Goal: Transaction & Acquisition: Purchase product/service

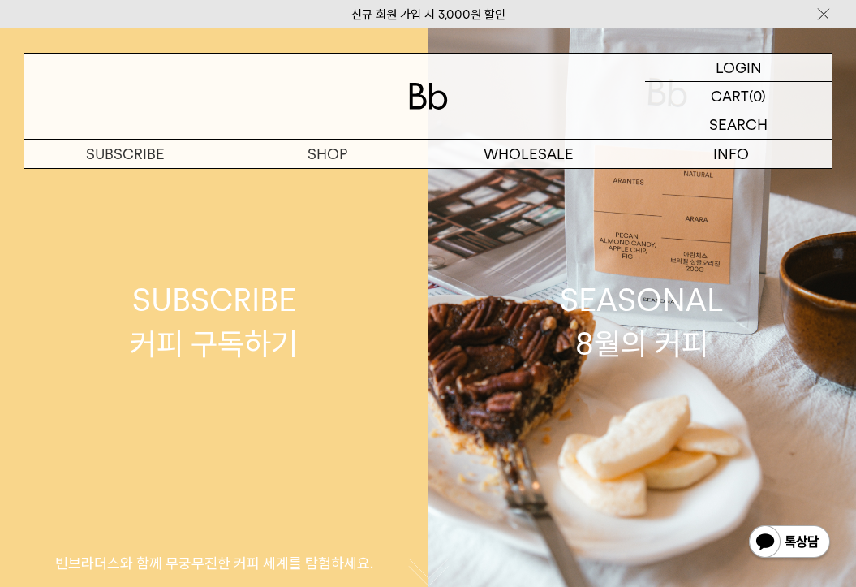
click at [265, 312] on div "SUBSCRIBE 커피 구독하기" at bounding box center [214, 321] width 168 height 86
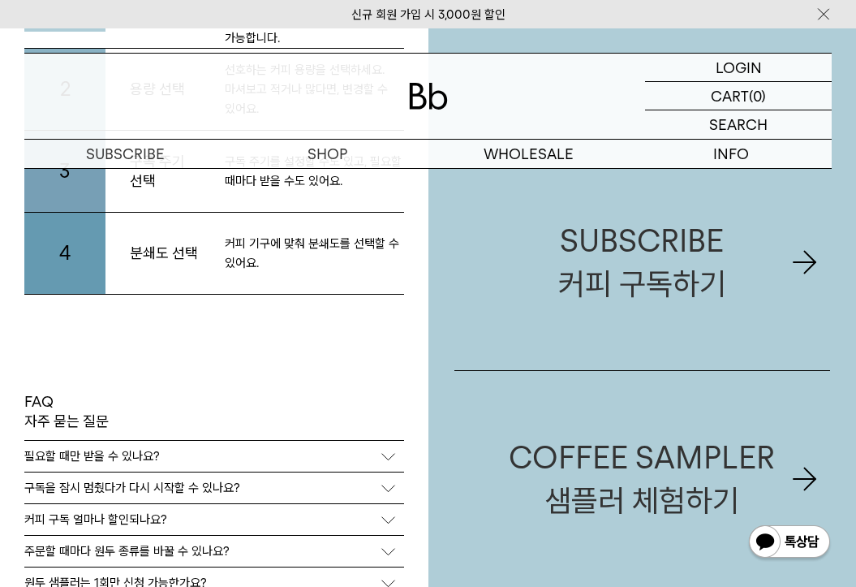
scroll to position [3409, 0]
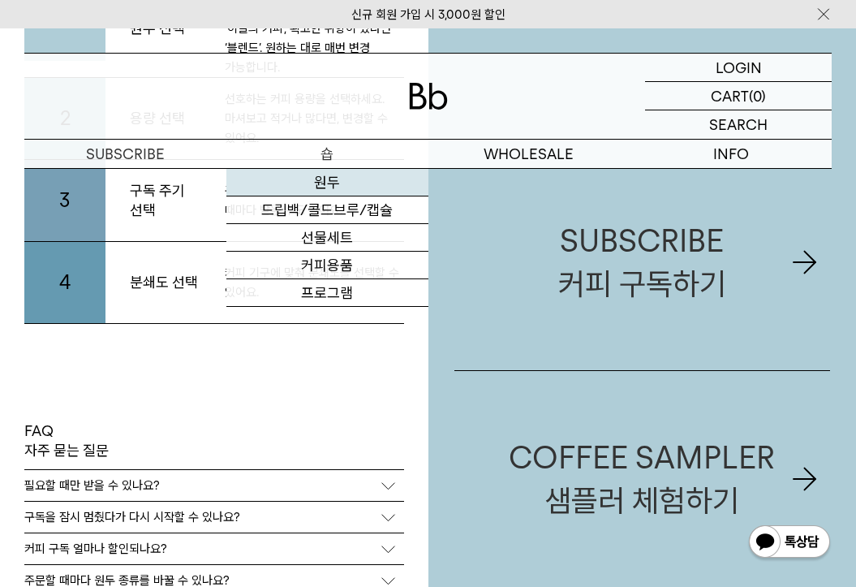
click at [341, 182] on link "원두" at bounding box center [327, 183] width 202 height 28
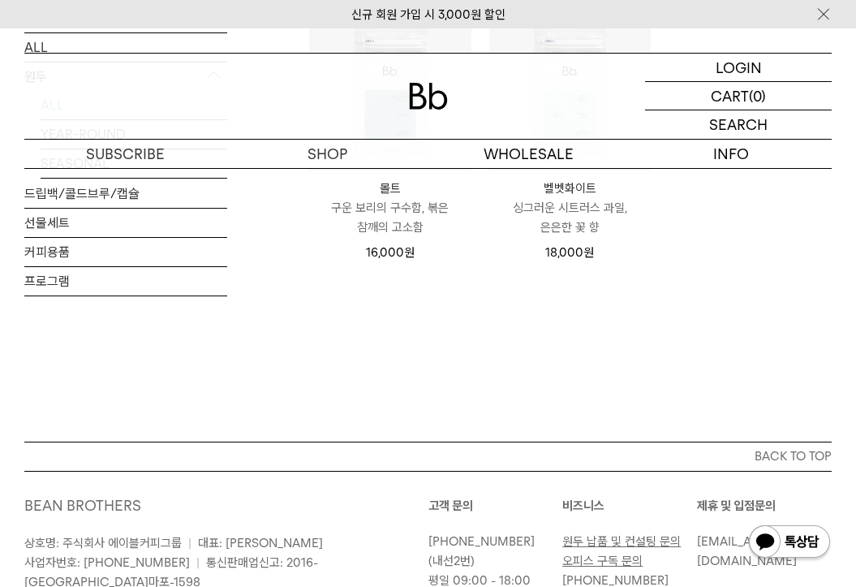
scroll to position [1136, 0]
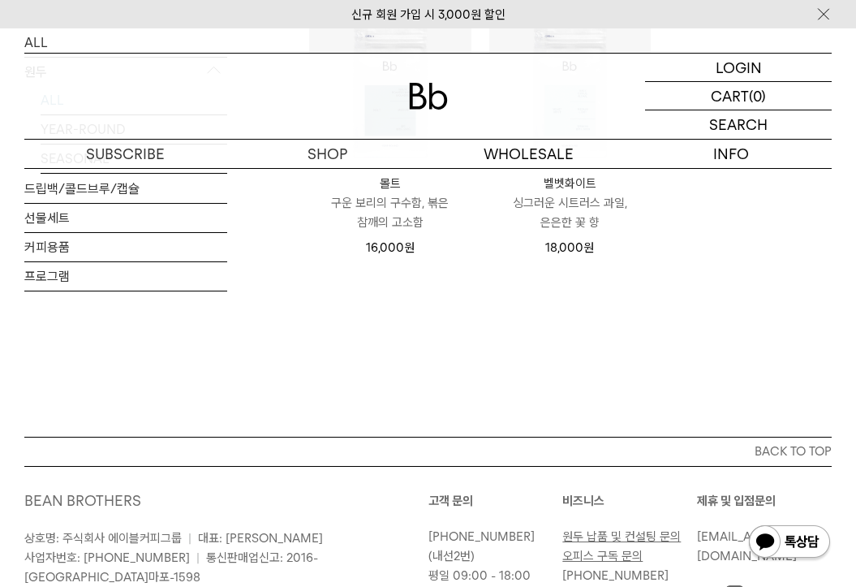
click at [371, 214] on p "구운 보리의 구수함, 볶은 참깨의 고소함" at bounding box center [390, 212] width 162 height 39
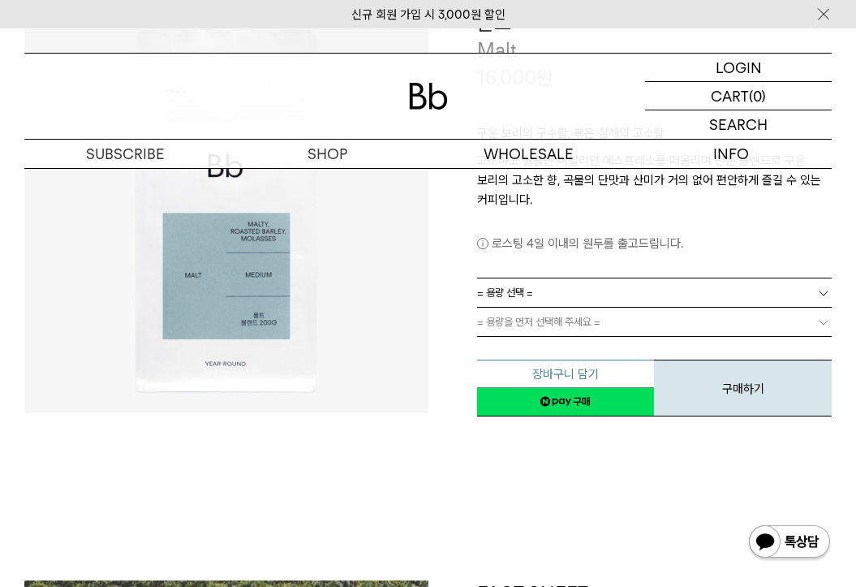
scroll to position [162, 0]
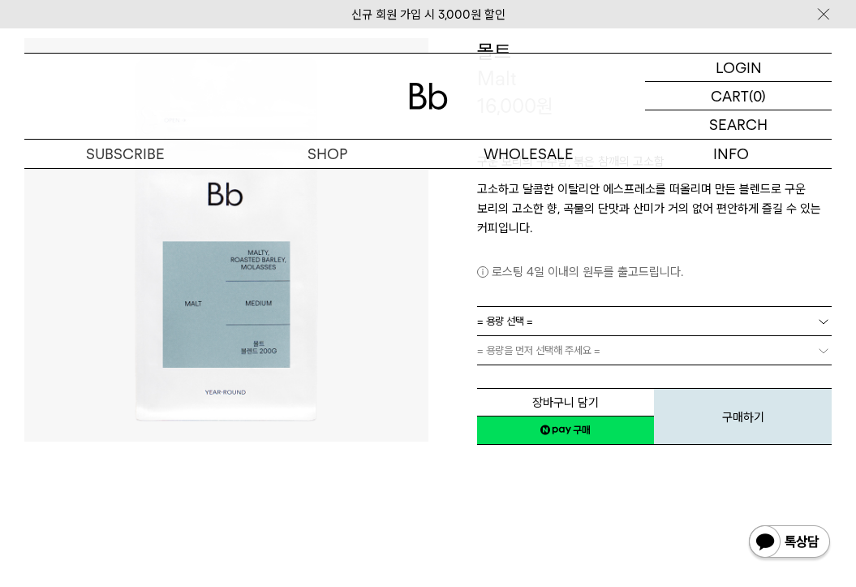
click at [523, 326] on span "= 용량 선택 =" at bounding box center [505, 321] width 56 height 28
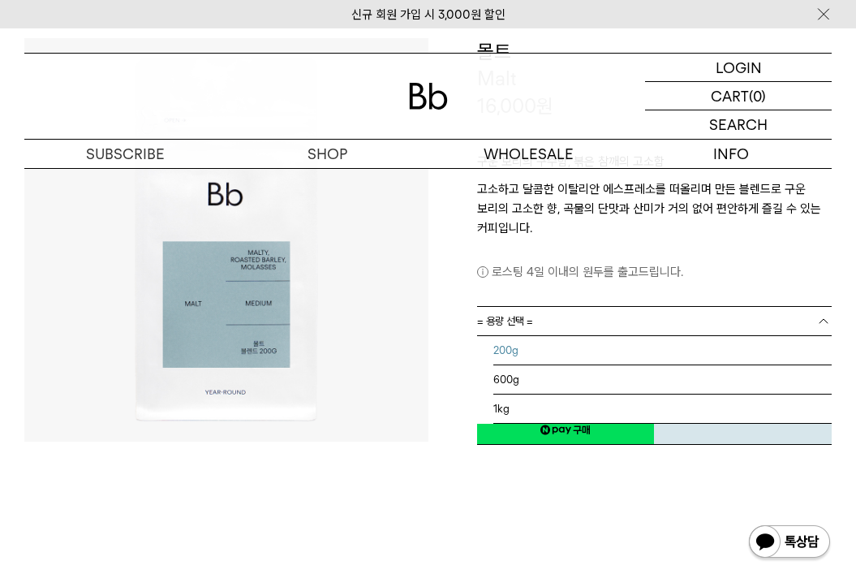
click at [521, 357] on li "200g" at bounding box center [662, 350] width 339 height 29
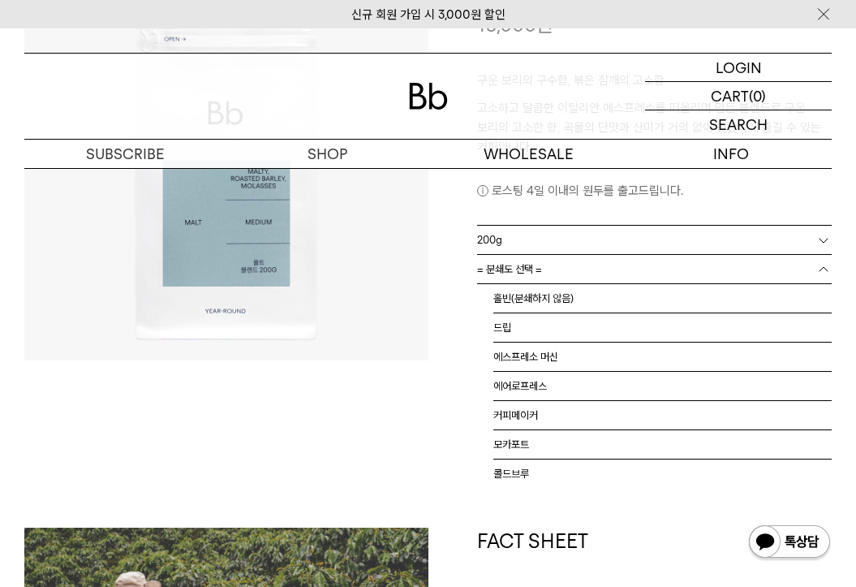
scroll to position [11, 0]
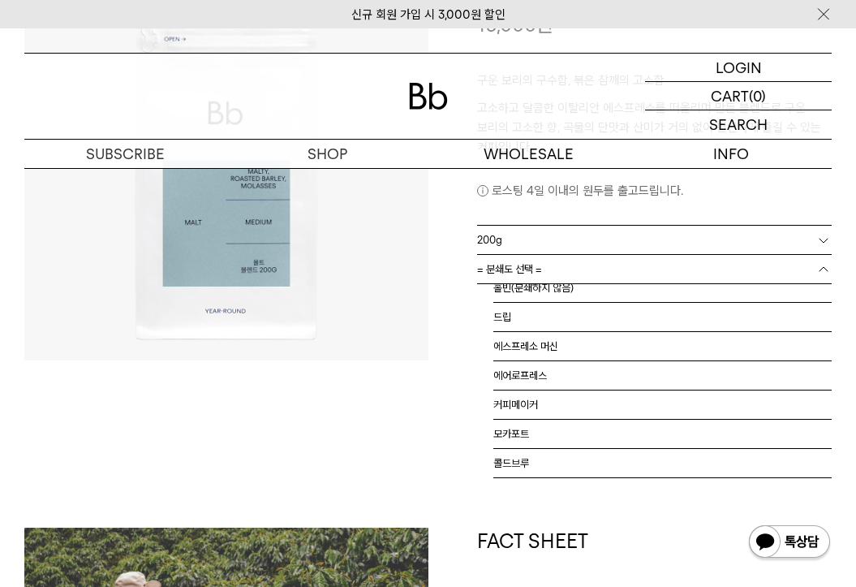
click at [498, 281] on span "= 분쇄도 선택 =" at bounding box center [509, 269] width 65 height 28
click at [553, 411] on li "커피메이커" at bounding box center [662, 404] width 339 height 29
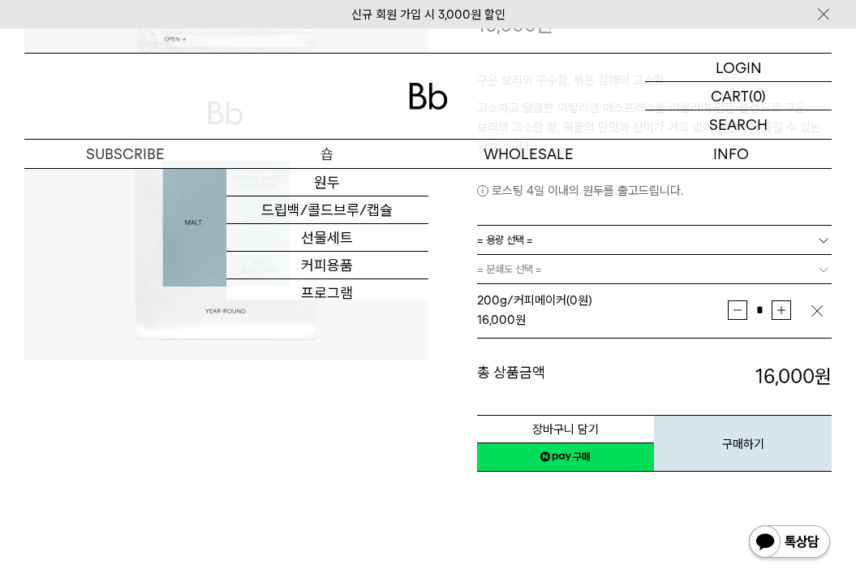
scroll to position [0, 0]
